Goal: Task Accomplishment & Management: Use online tool/utility

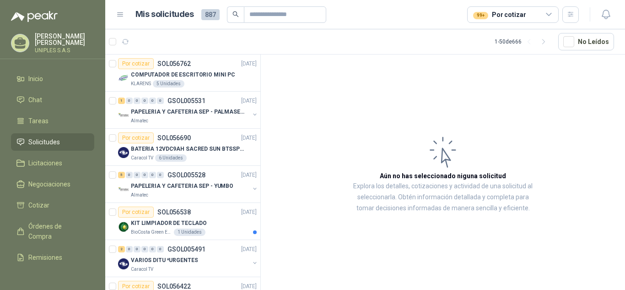
click at [31, 139] on span "Solicitudes" at bounding box center [44, 142] width 32 height 10
click at [37, 137] on span "Solicitudes" at bounding box center [44, 142] width 32 height 10
click at [515, 13] on div "99+ Por cotizar" at bounding box center [499, 15] width 53 height 10
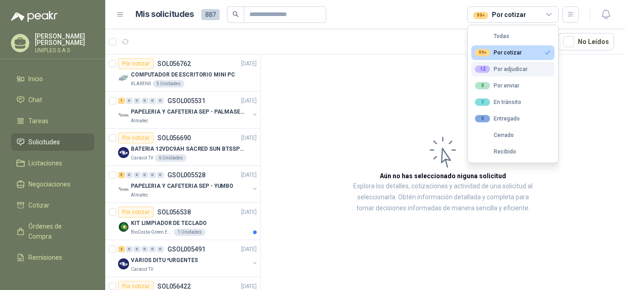
click at [501, 65] on button "12 Por adjudicar" at bounding box center [512, 69] width 83 height 15
click at [517, 53] on div "99+ Por cotizar" at bounding box center [498, 52] width 47 height 7
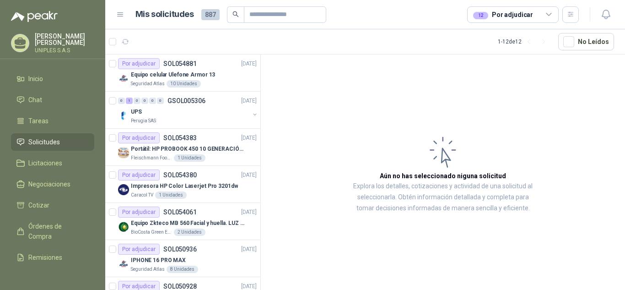
click at [535, 16] on div "12 Por adjudicar" at bounding box center [513, 14] width 92 height 16
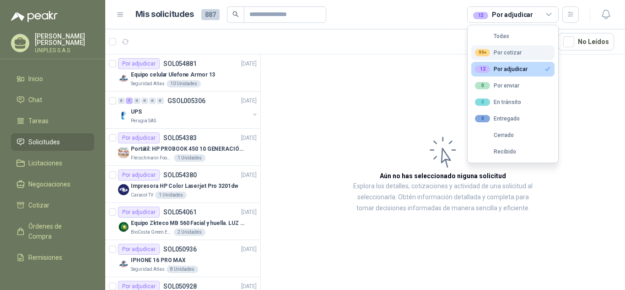
click at [513, 52] on div "99+ Por cotizar" at bounding box center [498, 52] width 47 height 7
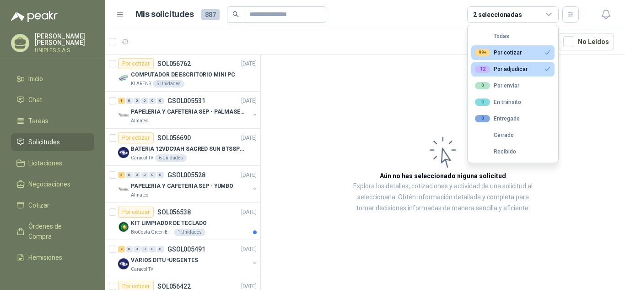
click at [601, 83] on article "Aún no has seleccionado niguna solicitud Explora los detalles, cotizaciones y a…" at bounding box center [443, 173] width 364 height 238
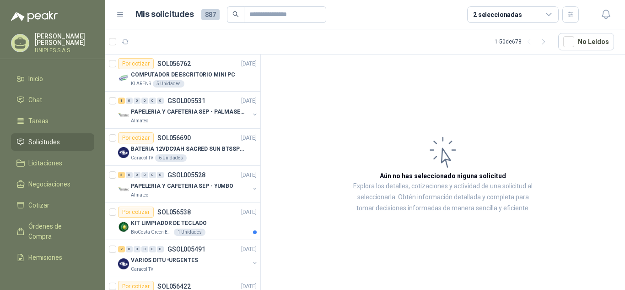
click at [311, 93] on article "Aún no has seleccionado niguna solicitud Explora los detalles, cotizaciones y a…" at bounding box center [443, 173] width 364 height 238
click at [195, 76] on p "COMPUTADOR DE ESCRITORIO MINI PC" at bounding box center [183, 74] width 104 height 9
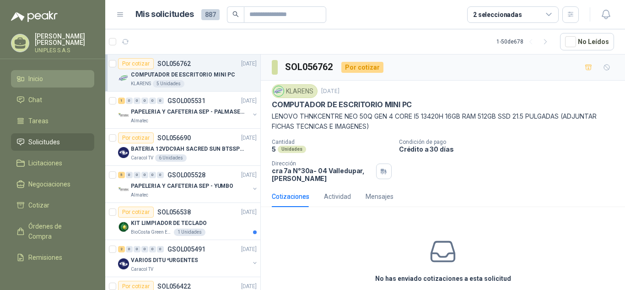
click at [36, 74] on span "Inicio" at bounding box center [35, 79] width 15 height 10
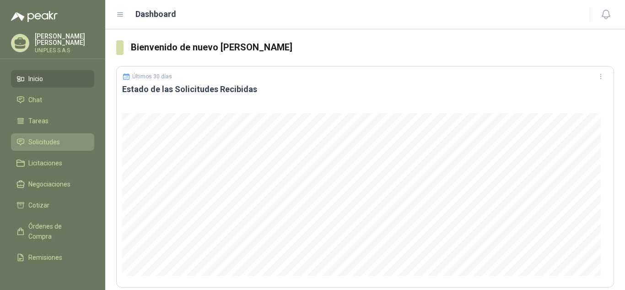
click at [43, 137] on span "Solicitudes" at bounding box center [44, 142] width 32 height 10
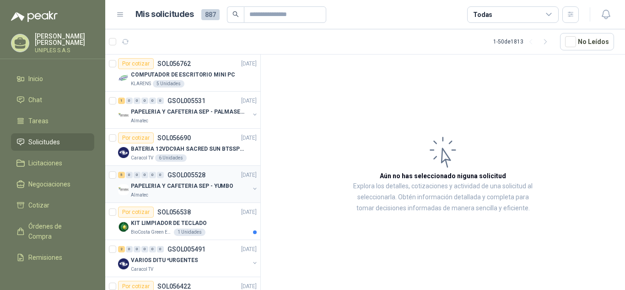
click at [184, 174] on p "GSOL005528" at bounding box center [187, 175] width 38 height 6
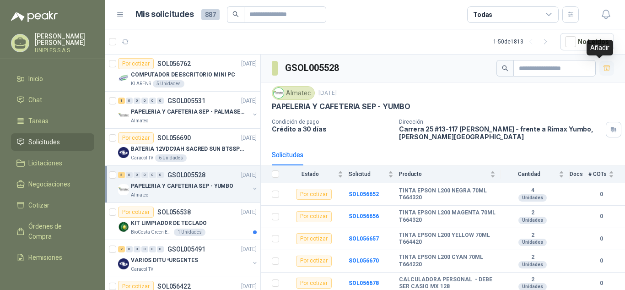
click at [603, 70] on icon "button" at bounding box center [607, 69] width 8 height 8
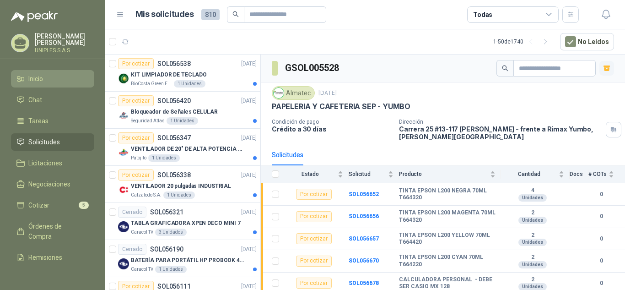
click at [31, 80] on span "Inicio" at bounding box center [35, 79] width 15 height 10
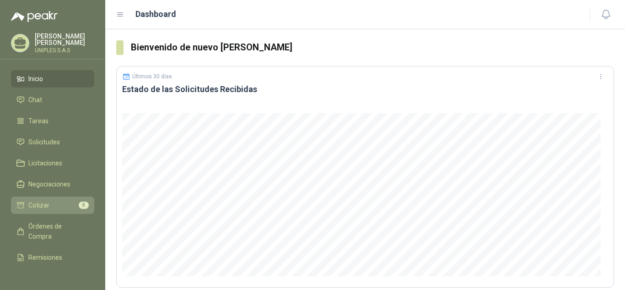
click at [45, 201] on span "Cotizar" at bounding box center [38, 205] width 21 height 10
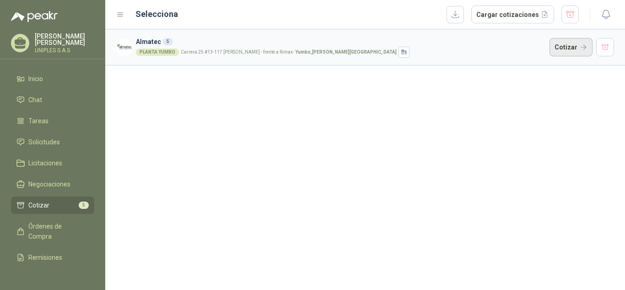
click at [569, 46] on button "Cotizar" at bounding box center [571, 47] width 43 height 18
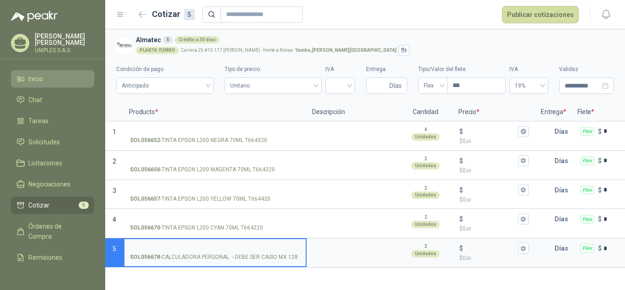
click at [37, 75] on span "Inicio" at bounding box center [35, 79] width 15 height 10
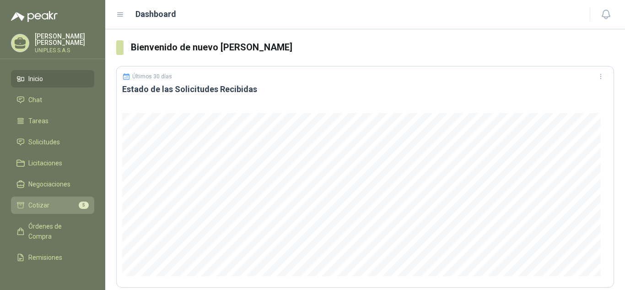
click at [42, 200] on span "Cotizar" at bounding box center [38, 205] width 21 height 10
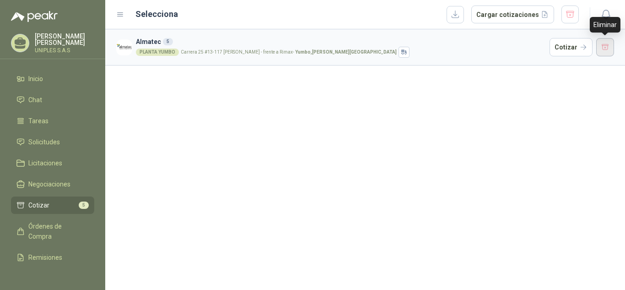
click at [605, 46] on button "button" at bounding box center [605, 47] width 18 height 18
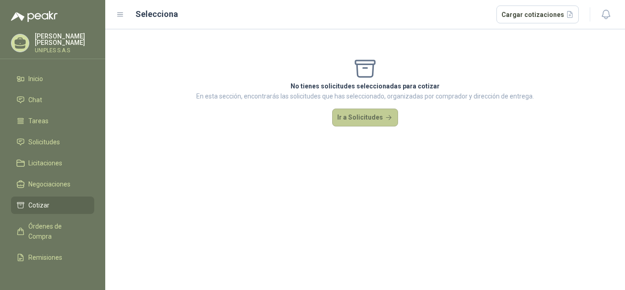
click at [358, 113] on button "Ir a Solicitudes" at bounding box center [365, 117] width 66 height 18
